Goal: Transaction & Acquisition: Book appointment/travel/reservation

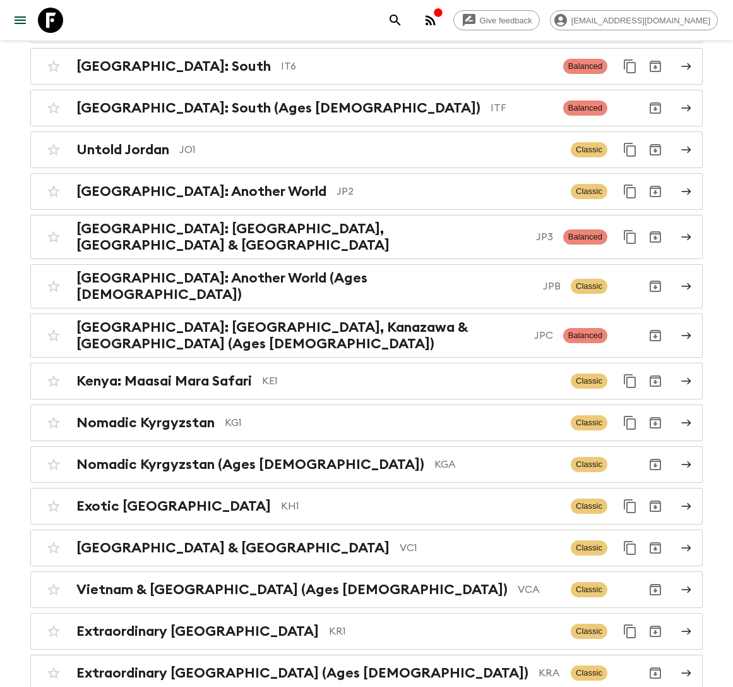
scroll to position [3066, 0]
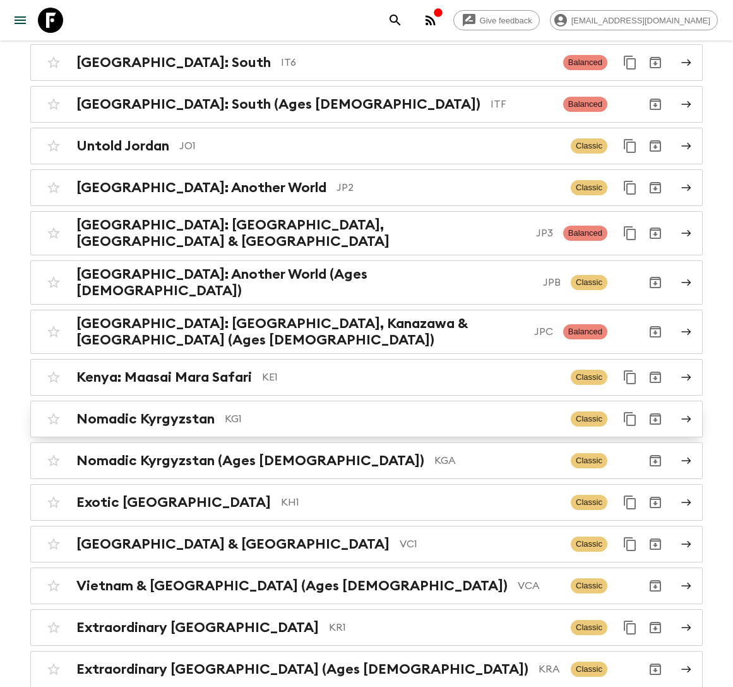
click at [281, 411] on p "KG1" at bounding box center [393, 418] width 336 height 15
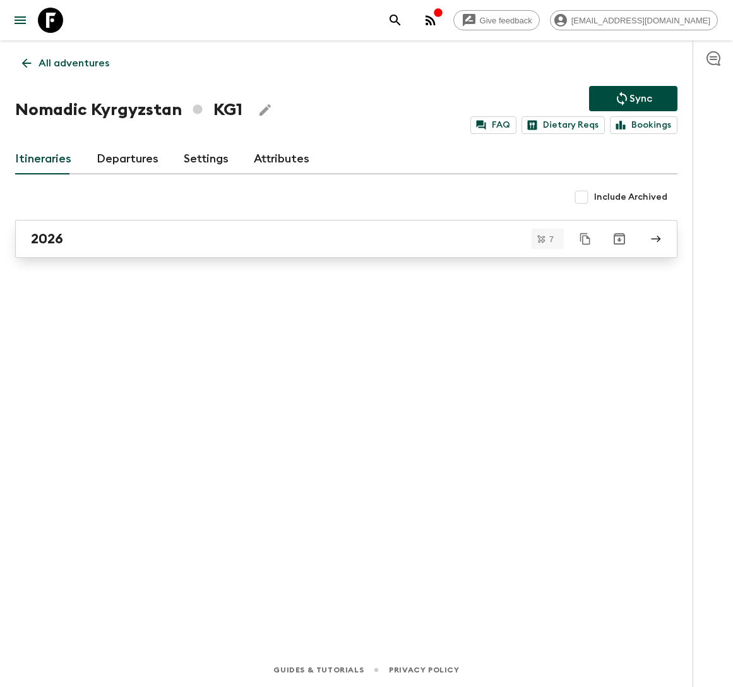
click at [149, 236] on div "2026" at bounding box center [334, 239] width 607 height 16
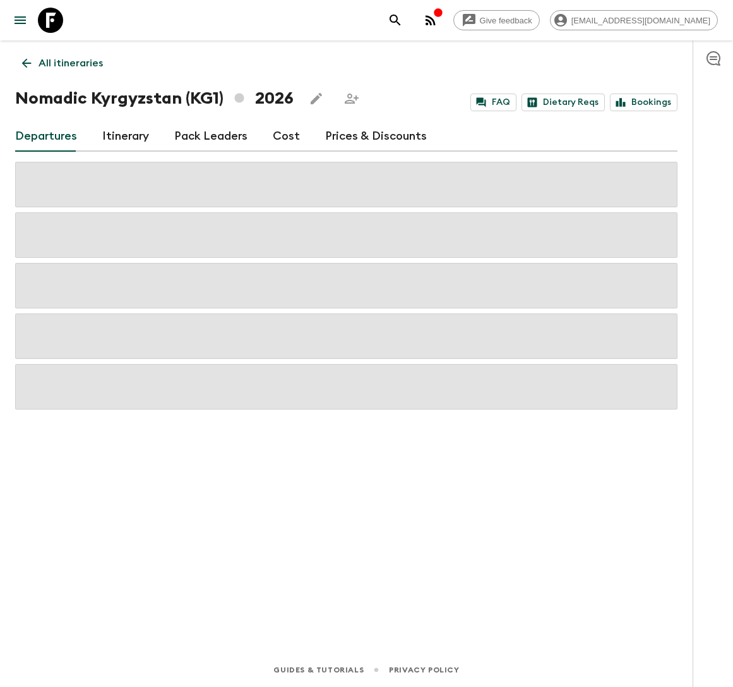
click at [277, 130] on link "Cost" at bounding box center [286, 136] width 27 height 30
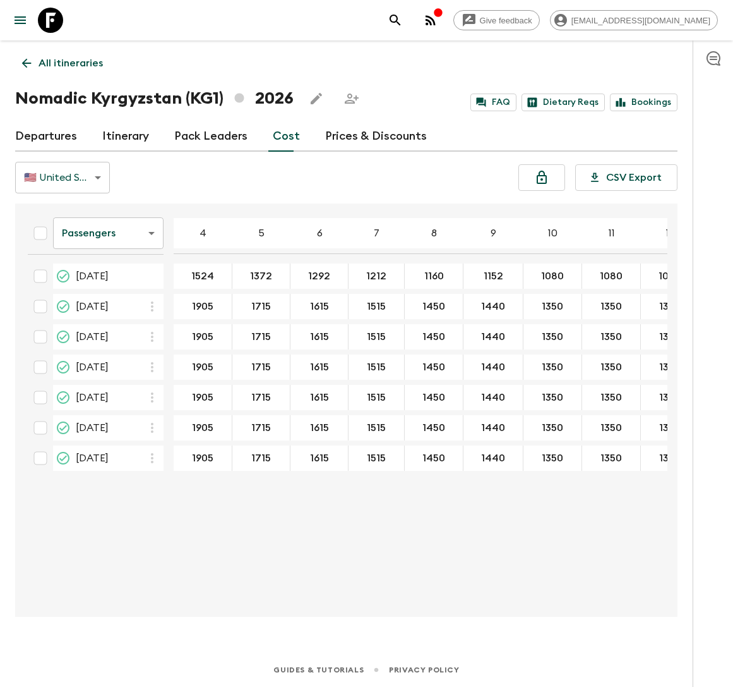
click at [142, 236] on body "Give feedback [EMAIL_ADDRESS][DOMAIN_NAME] All itineraries Nomadic [GEOGRAPHIC_…" at bounding box center [366, 343] width 733 height 687
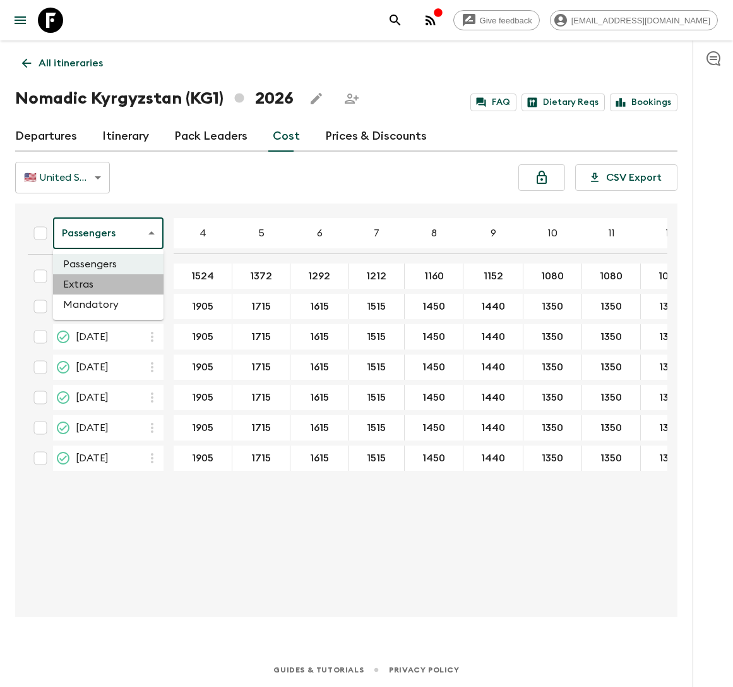
click at [123, 278] on li "Extras" at bounding box center [108, 284] width 111 height 20
